Goal: Browse casually

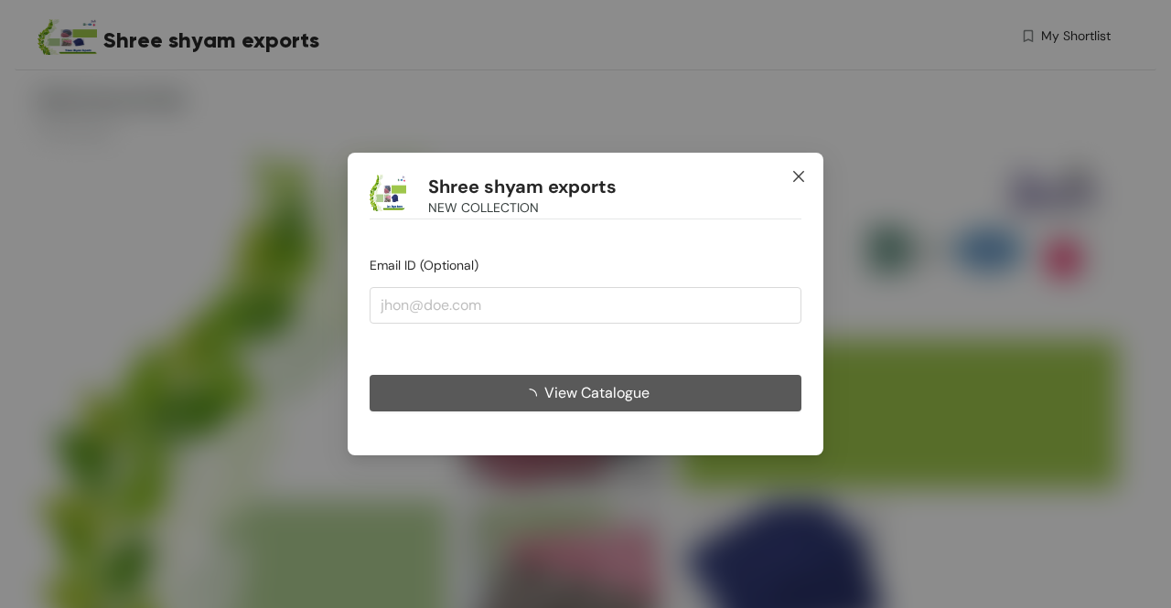
click at [788, 184] on span "Close" at bounding box center [798, 177] width 49 height 49
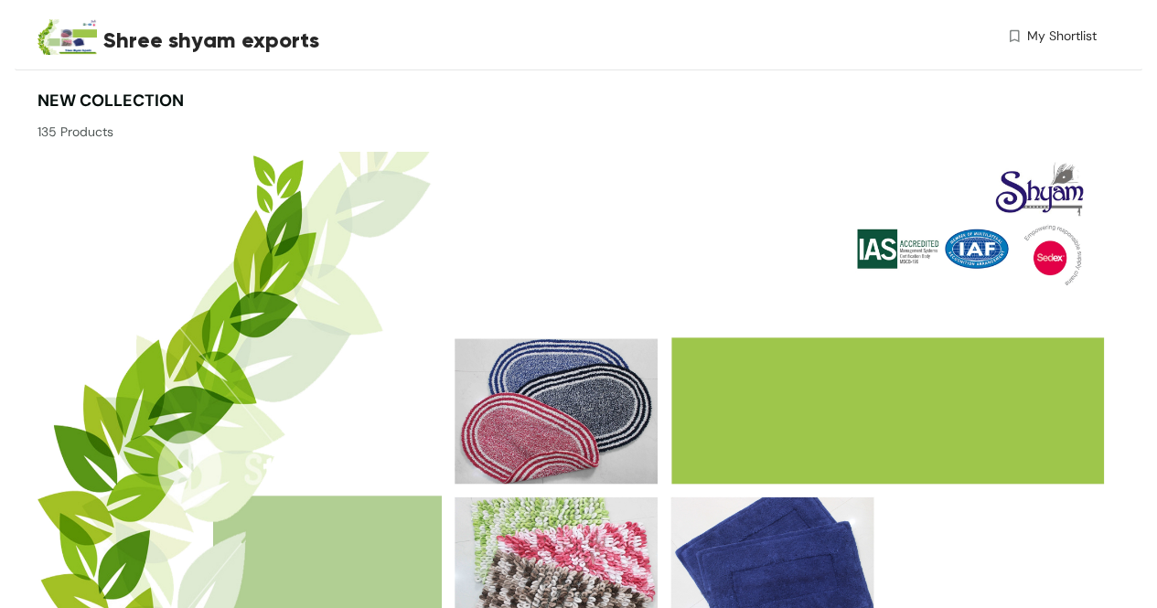
click at [788, 184] on img at bounding box center [570, 473] width 1066 height 642
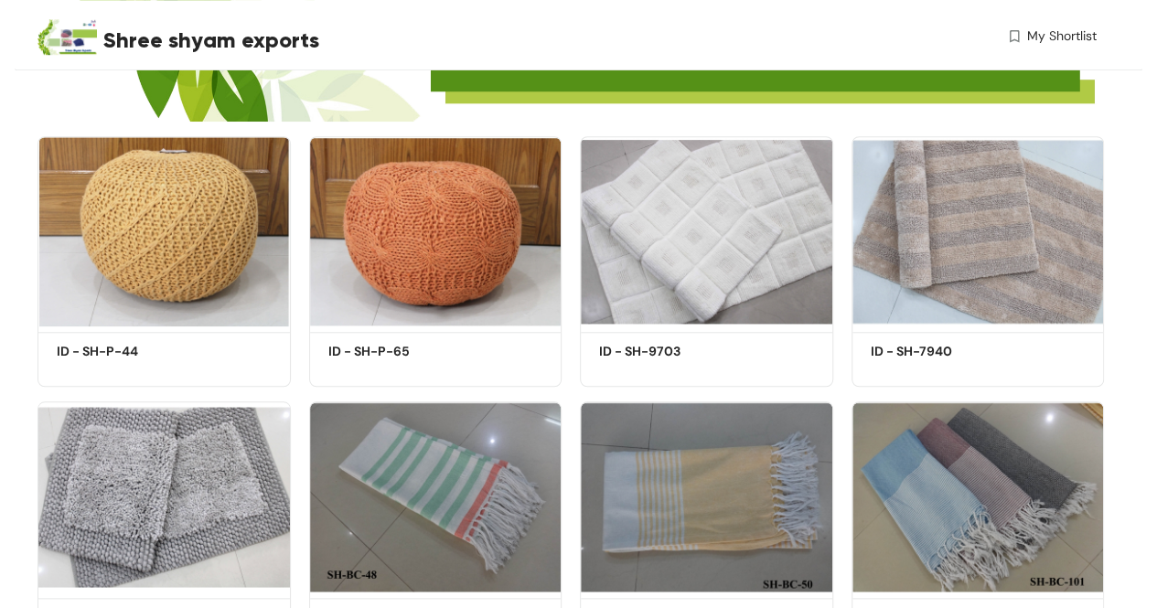
scroll to position [666, 0]
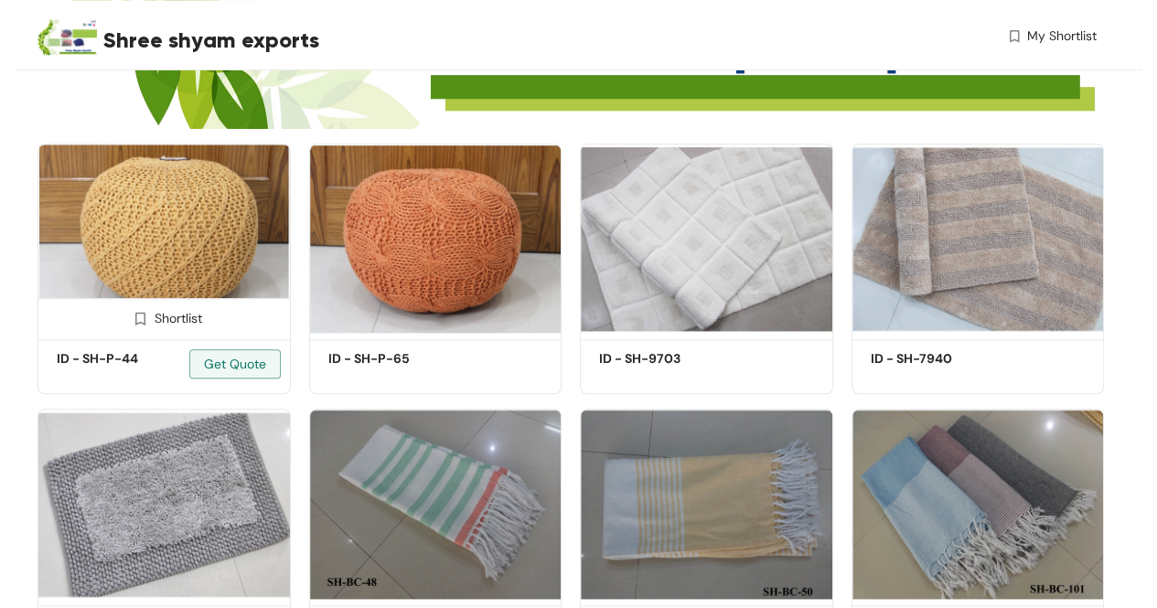
click at [116, 246] on img at bounding box center [163, 239] width 253 height 191
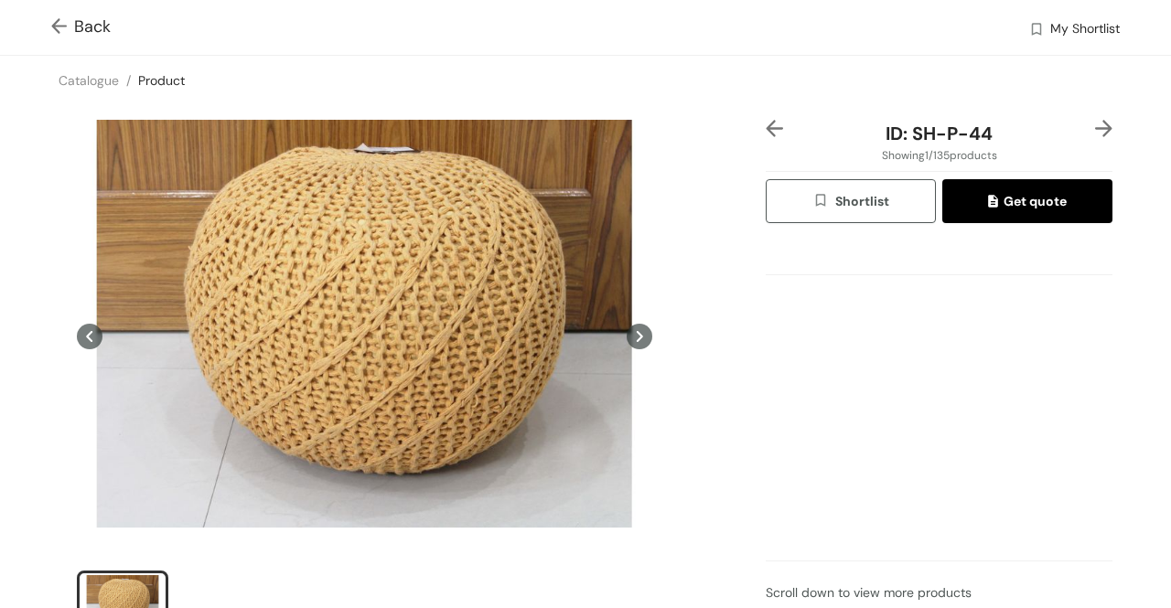
click at [1095, 124] on img at bounding box center [1103, 128] width 17 height 17
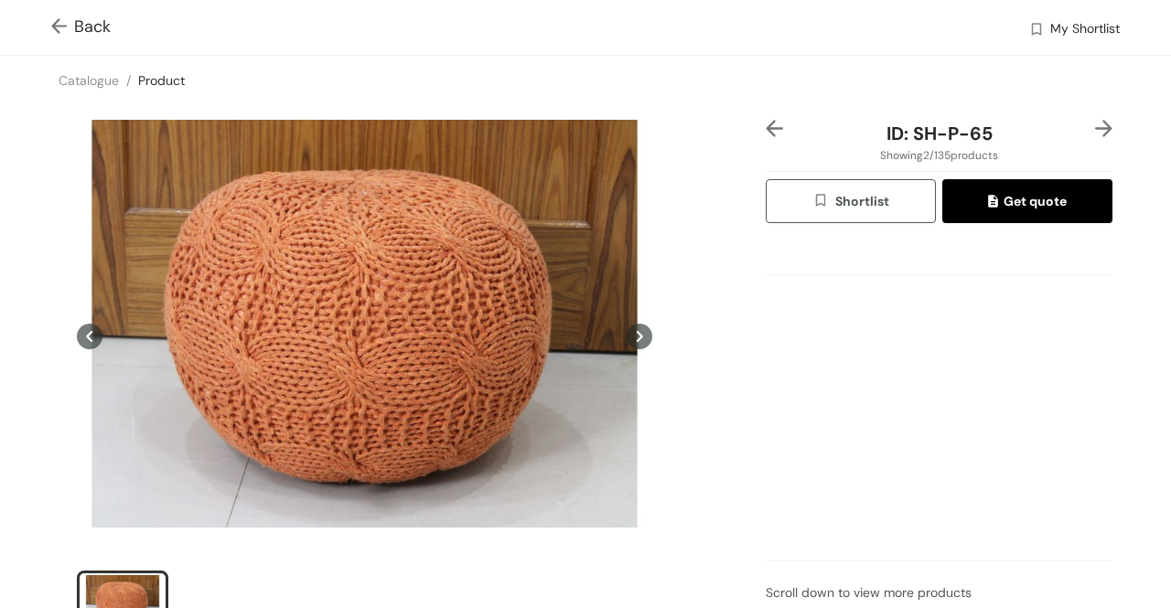
click at [1110, 122] on div "ID: SH-P-65 Showing 2 / 135 products Shortlist Get quote Scroll down to view mo…" at bounding box center [585, 398] width 1178 height 586
click at [1095, 127] on img at bounding box center [1103, 128] width 17 height 17
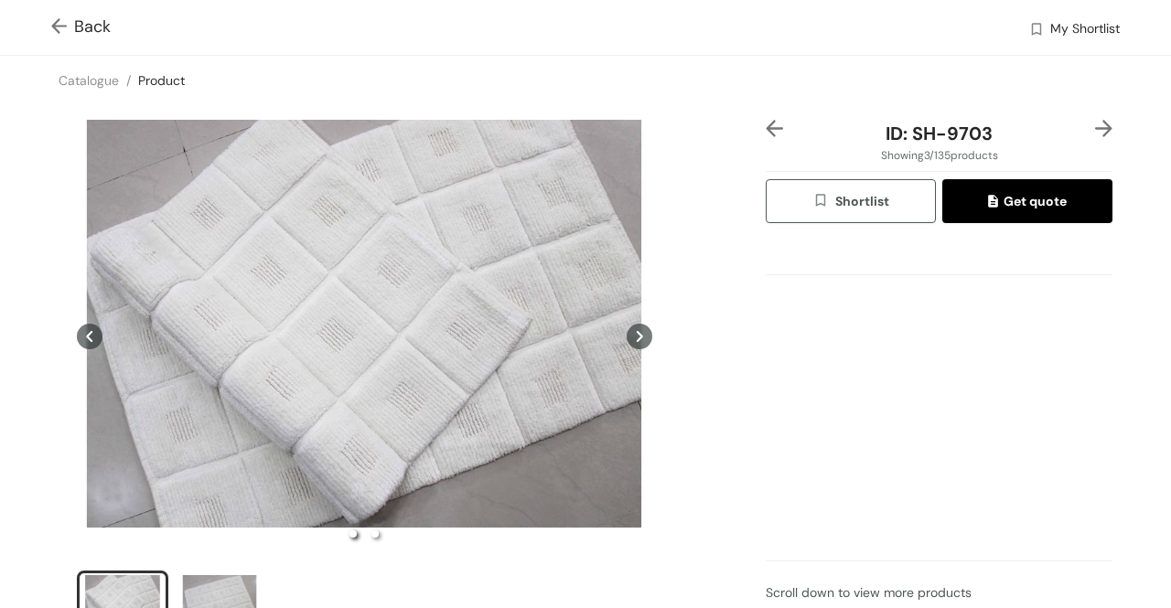
click at [59, 14] on div "Back My Shortlist" at bounding box center [585, 27] width 1171 height 55
click at [55, 22] on img at bounding box center [62, 27] width 23 height 19
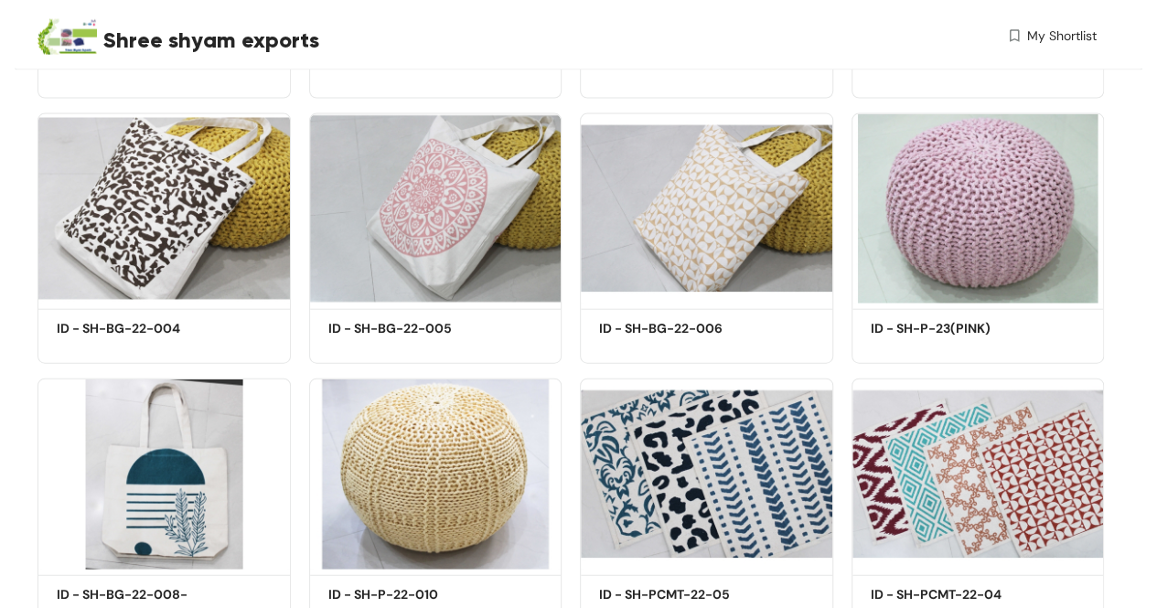
scroll to position [5500, 0]
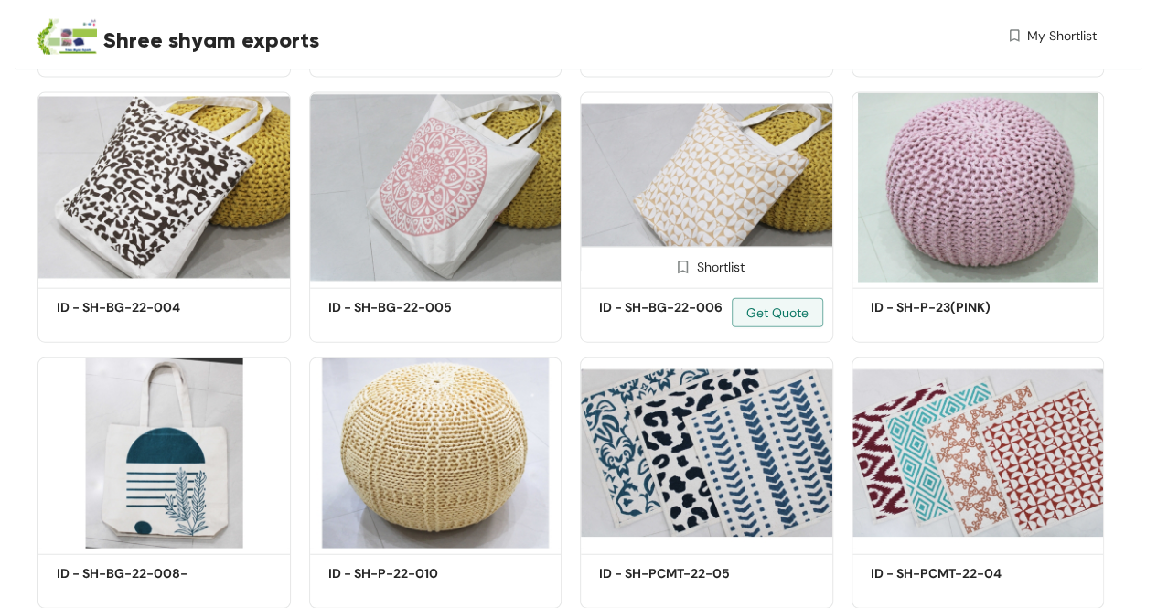
click at [708, 200] on img at bounding box center [706, 187] width 253 height 191
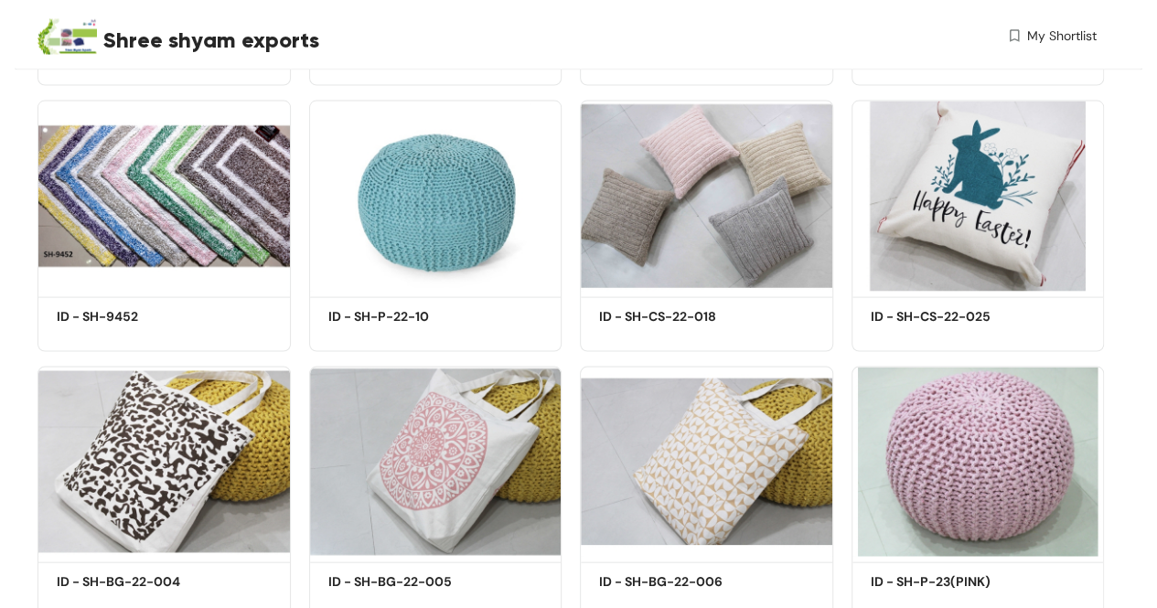
scroll to position [5683, 0]
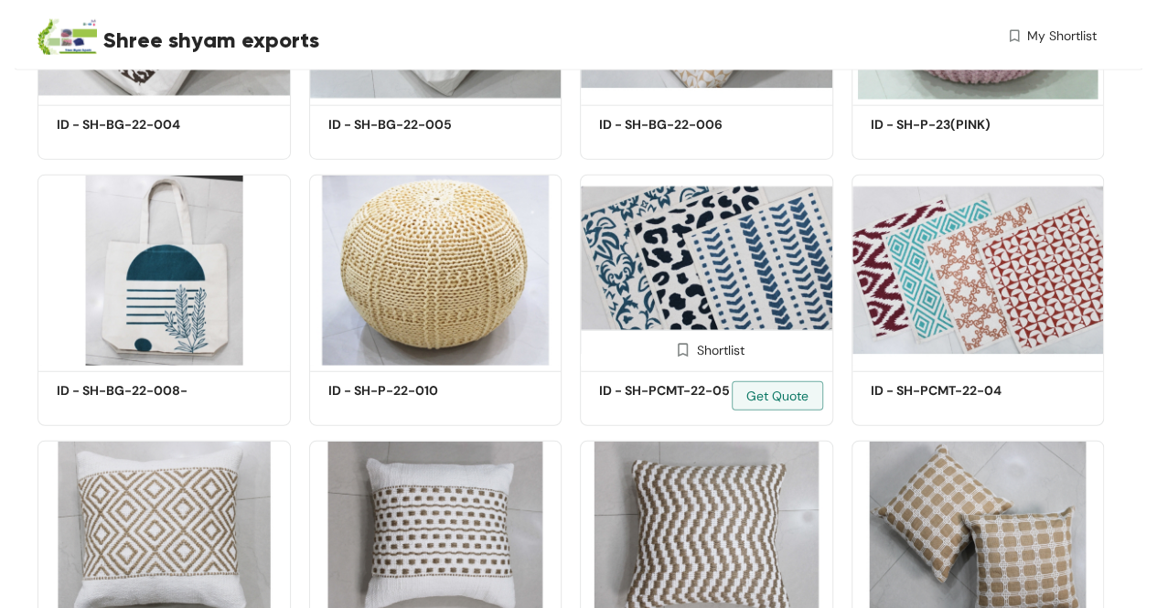
click at [638, 286] on img at bounding box center [706, 270] width 253 height 191
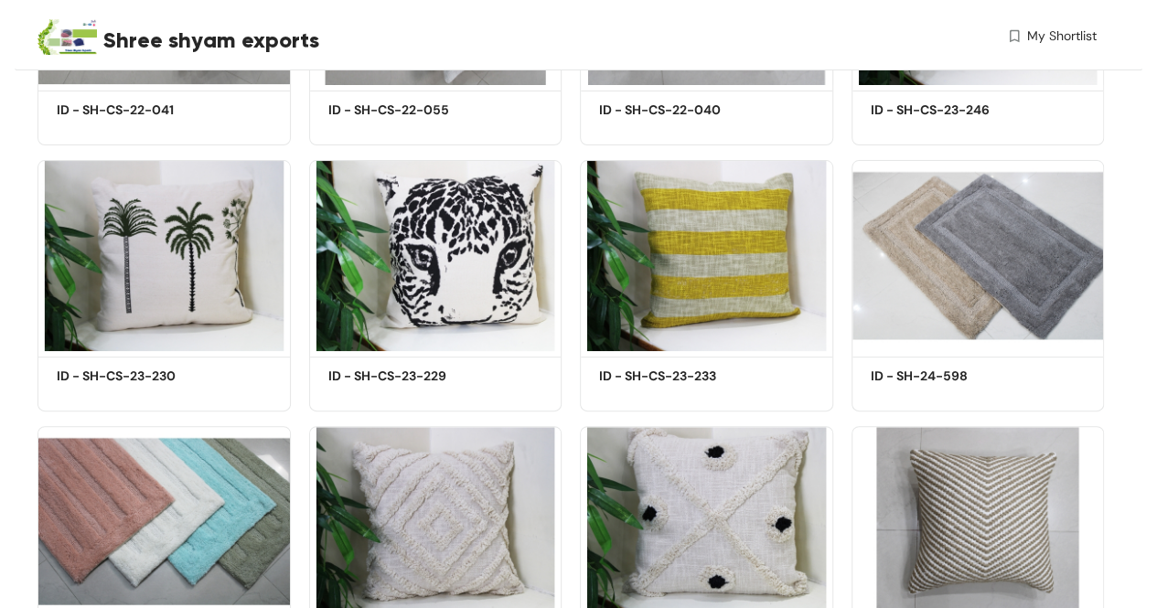
scroll to position [7551, 0]
